Goal: Task Accomplishment & Management: Use online tool/utility

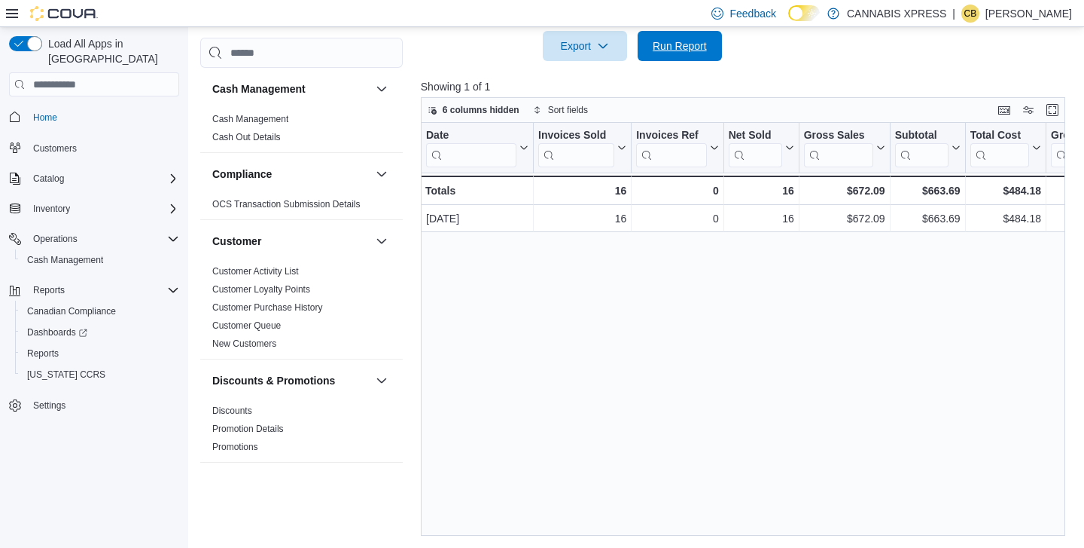
click at [664, 49] on span "Run Report" at bounding box center [680, 45] width 54 height 15
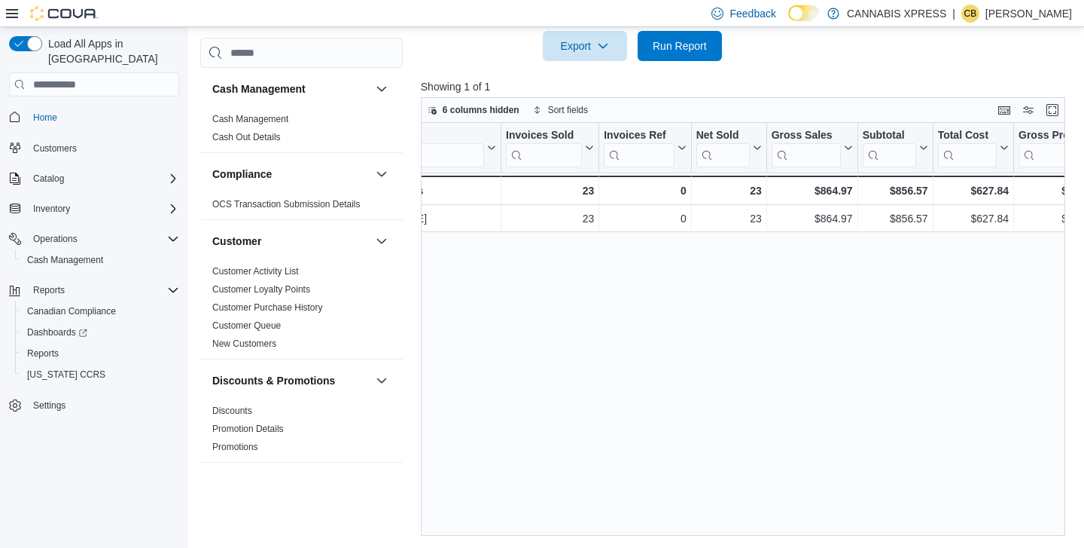
scroll to position [0, 20]
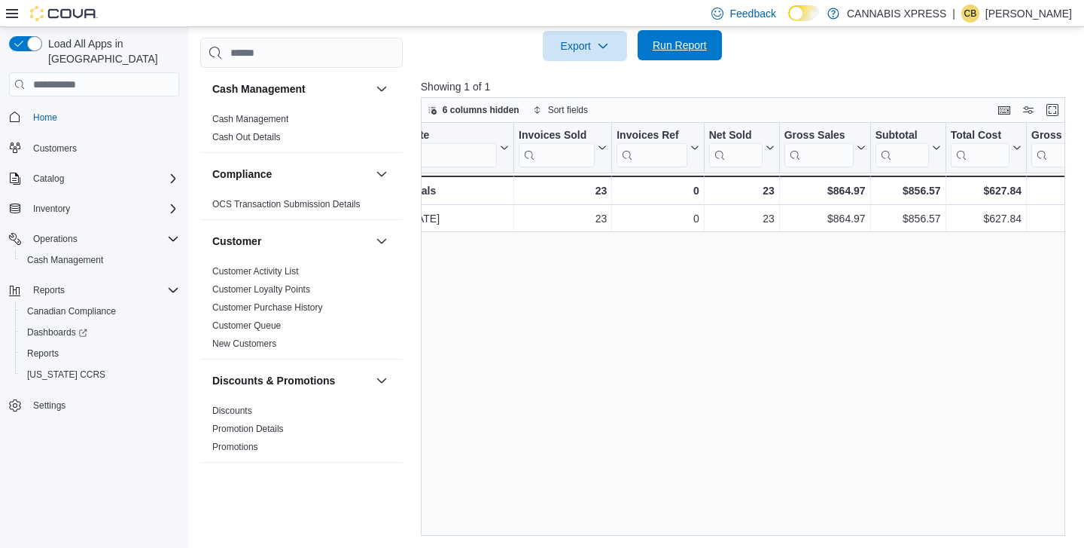
click at [672, 44] on span "Run Report" at bounding box center [680, 45] width 54 height 15
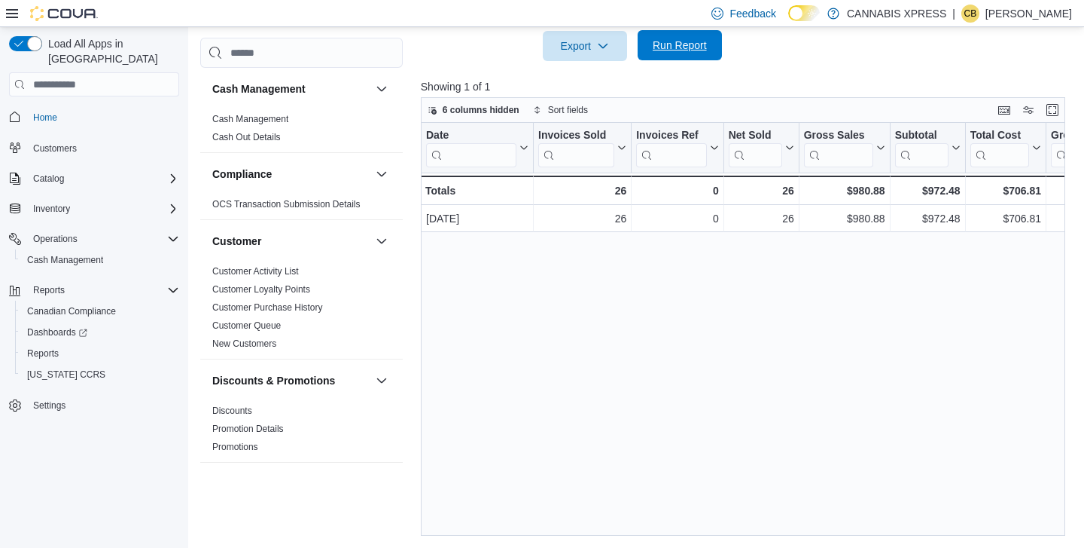
click at [694, 52] on span "Run Report" at bounding box center [680, 45] width 54 height 15
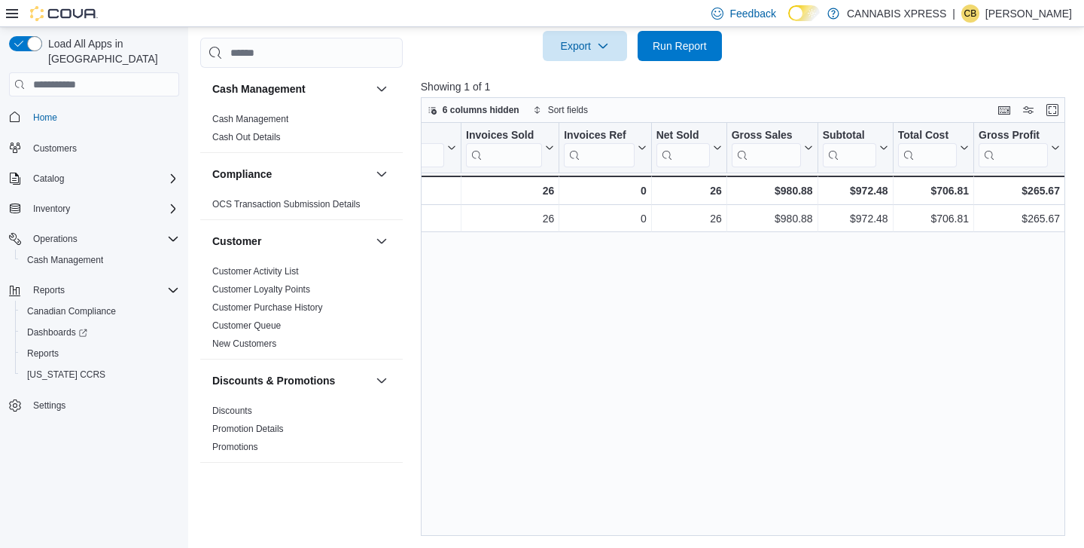
scroll to position [0, 0]
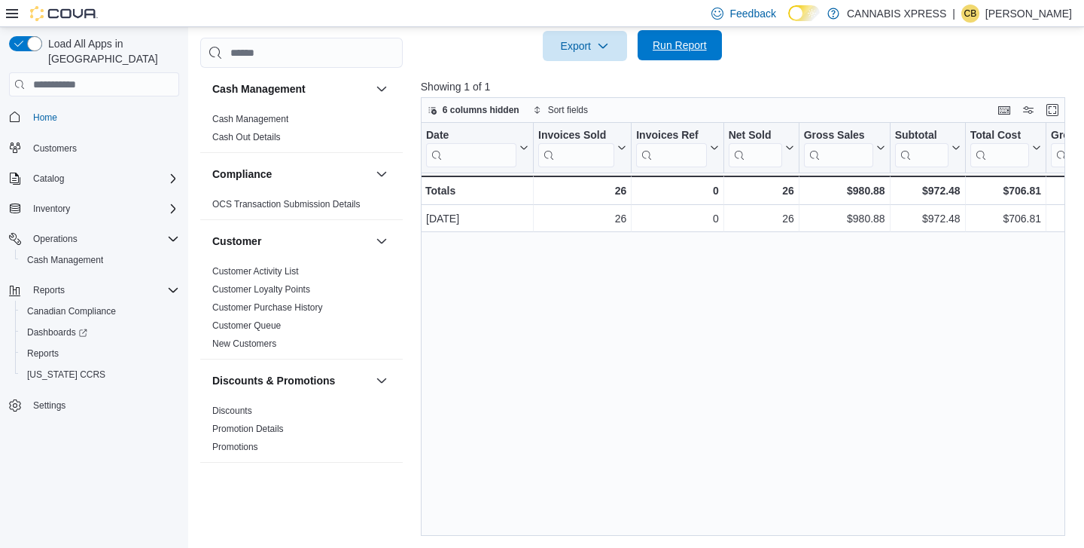
click at [657, 50] on span "Run Report" at bounding box center [680, 45] width 54 height 15
click at [39, 111] on span "Home" at bounding box center [45, 117] width 24 height 12
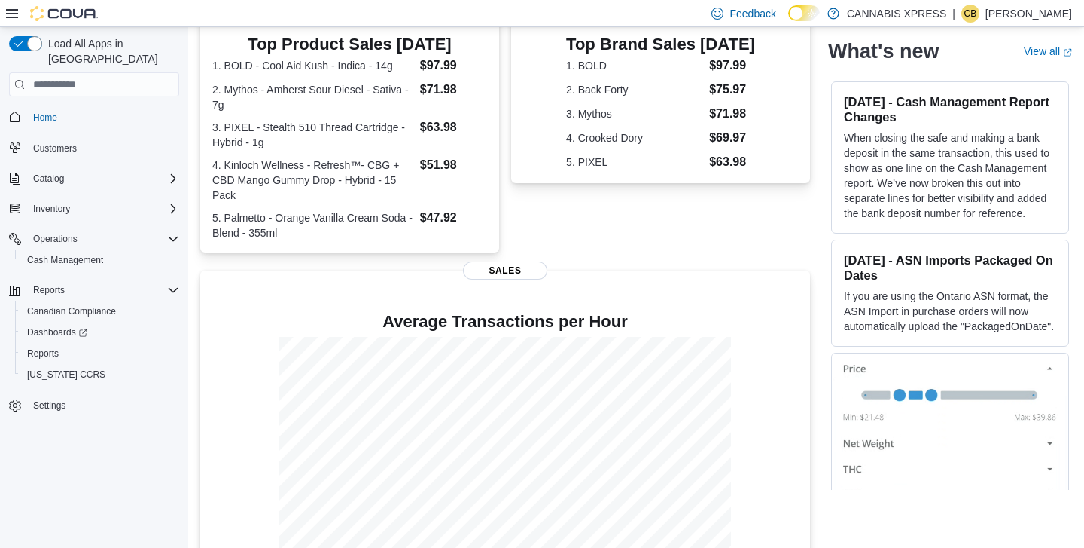
scroll to position [372, 0]
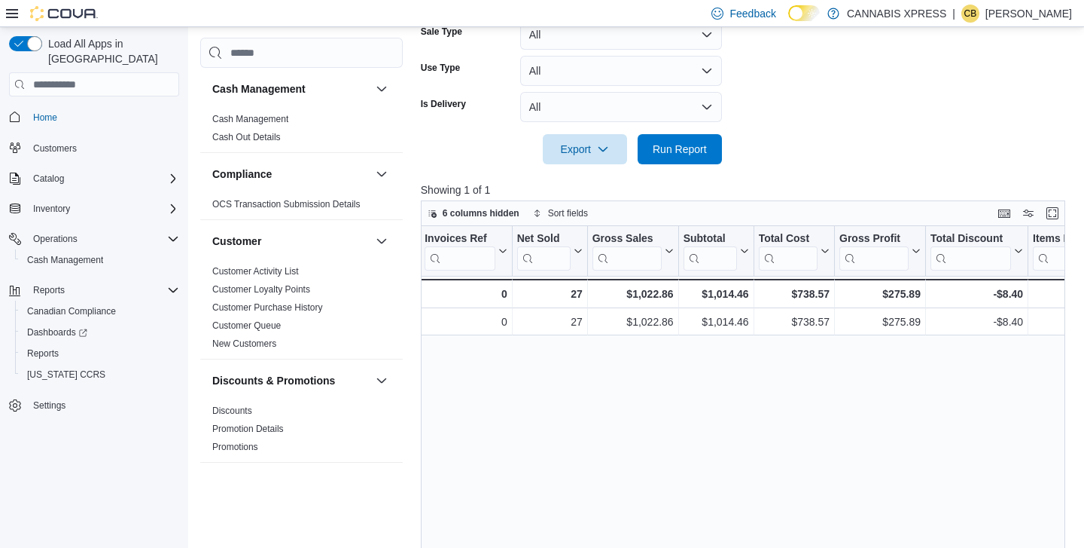
scroll to position [0, 211]
